Goal: Task Accomplishment & Management: Manage account settings

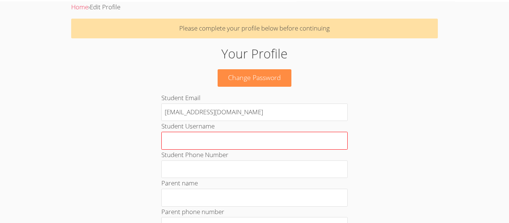
scroll to position [30, 0]
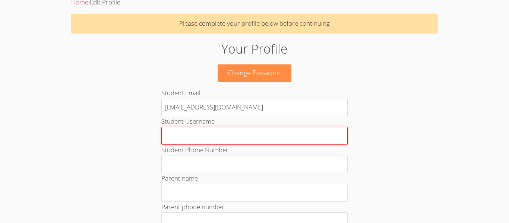
click at [244, 136] on input "Student Username" at bounding box center [254, 136] width 186 height 18
type input "Pa+29850"
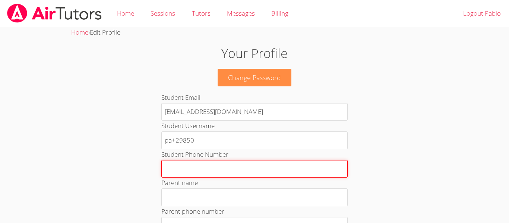
click at [201, 172] on input "Student Phone Number" at bounding box center [254, 169] width 186 height 18
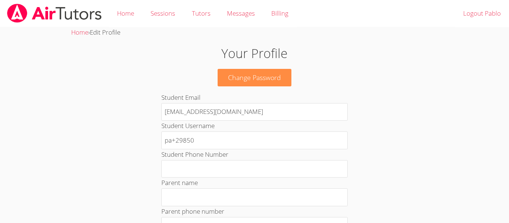
click at [313, 152] on div "Student Phone Number" at bounding box center [254, 163] width 186 height 28
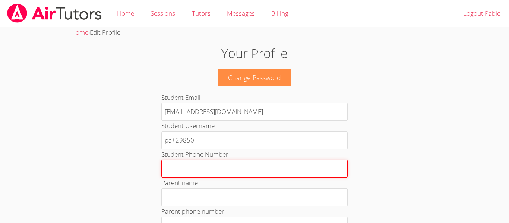
click at [277, 168] on input "Student Phone Number" at bounding box center [254, 169] width 186 height 18
type input "29850"
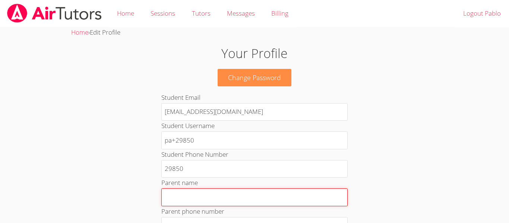
click at [241, 200] on input "Parent name" at bounding box center [254, 198] width 186 height 18
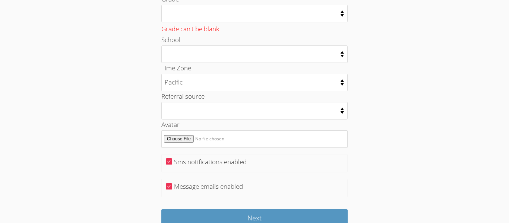
scroll to position [418, 0]
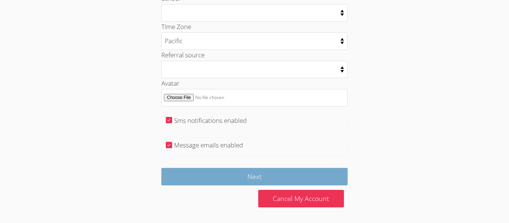
type input "[PERSON_NAME]"
click at [278, 174] on input "Next" at bounding box center [254, 177] width 186 height 18
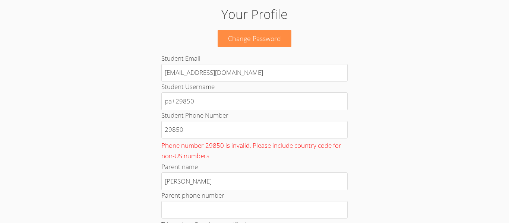
scroll to position [26, 0]
